Goal: Task Accomplishment & Management: Manage account settings

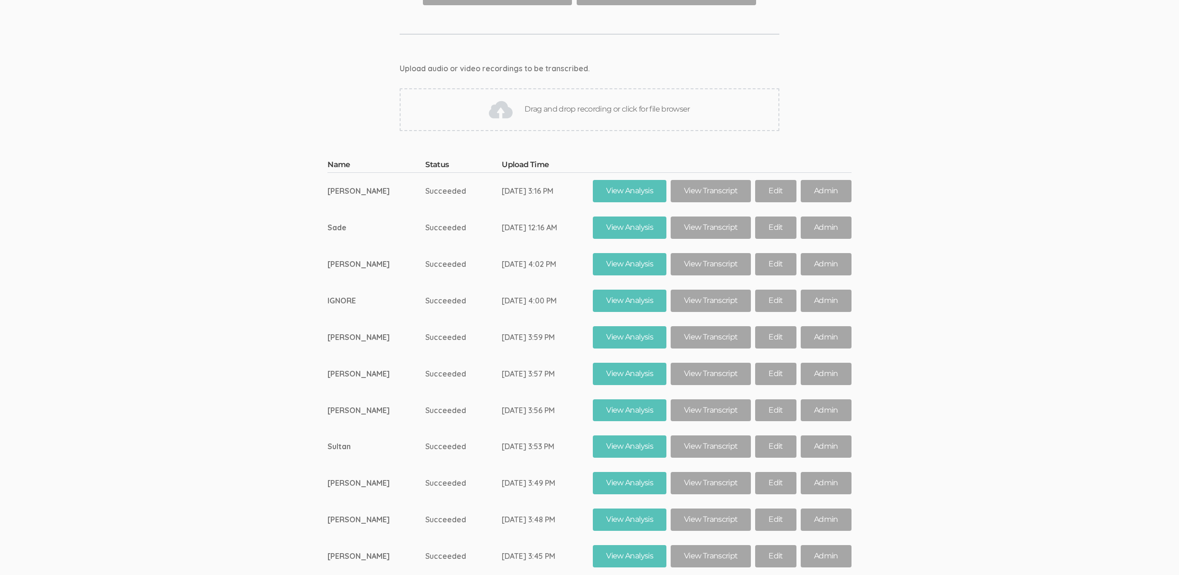
scroll to position [12657, 0]
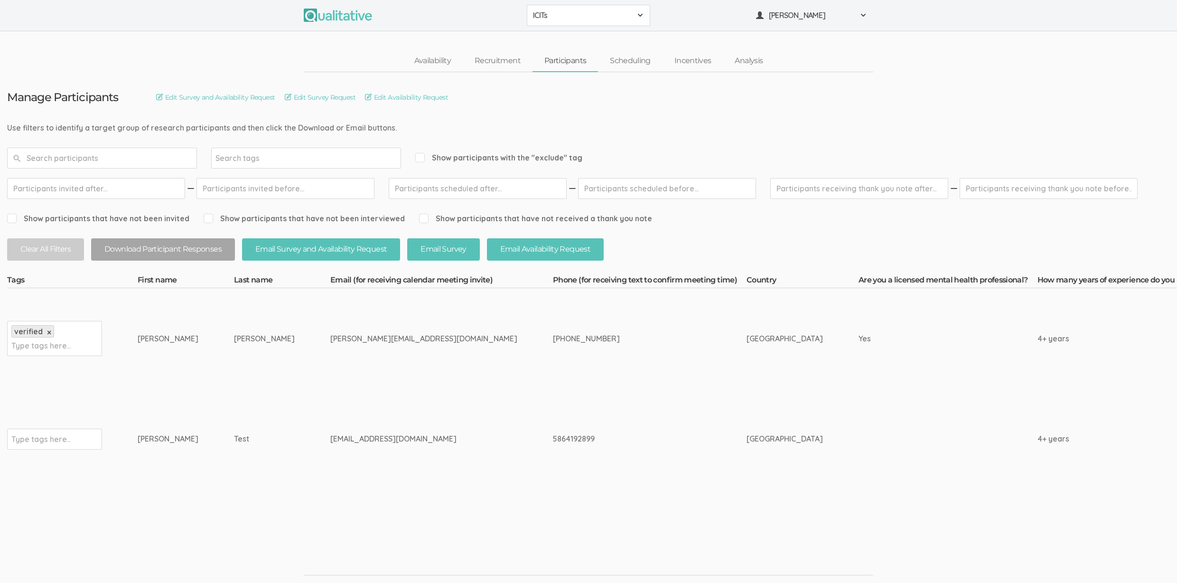
click at [330, 394] on td "kagodsey@aol.com" at bounding box center [441, 439] width 223 height 101
